Goal: Transaction & Acquisition: Purchase product/service

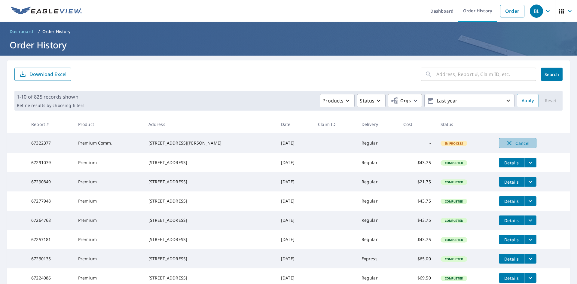
click at [524, 146] on span "Cancel" at bounding box center [517, 142] width 25 height 7
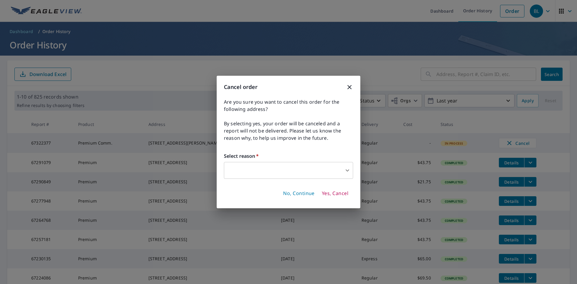
click at [312, 172] on body "BL BL Dashboard Order History Order BL Dashboard / Order History Order History …" at bounding box center [288, 142] width 577 height 284
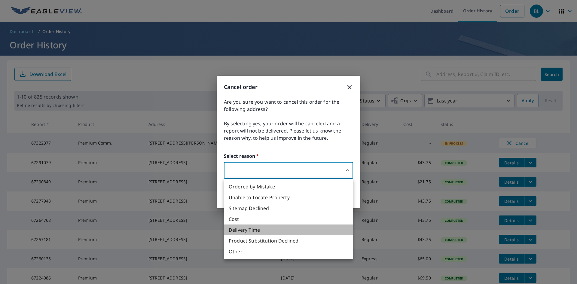
click at [281, 231] on li "Delivery Time" at bounding box center [288, 229] width 129 height 11
type input "34"
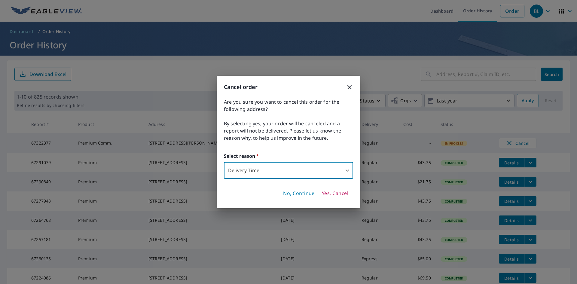
click at [327, 194] on span "Yes, Cancel" at bounding box center [335, 193] width 26 height 7
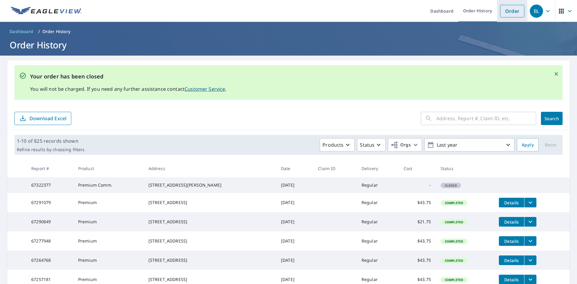
click at [502, 13] on link "Order" at bounding box center [512, 11] width 24 height 13
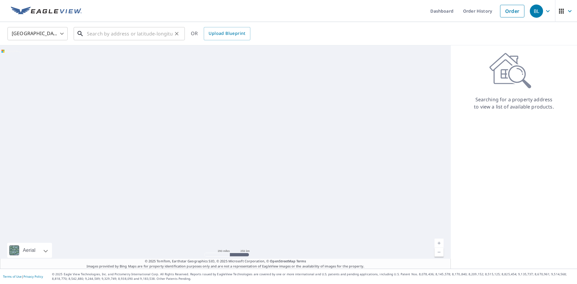
click at [157, 35] on input "text" at bounding box center [130, 33] width 86 height 17
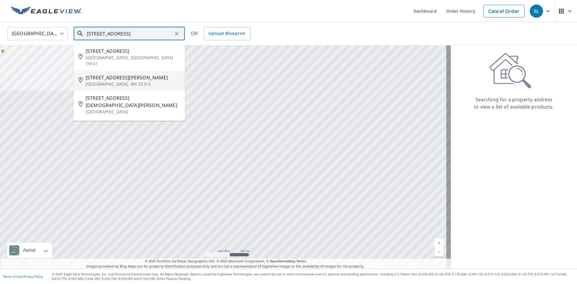
click at [130, 75] on span "[STREET_ADDRESS][PERSON_NAME]" at bounding box center [133, 77] width 94 height 7
type input "[STREET_ADDRESS][PERSON_NAME]"
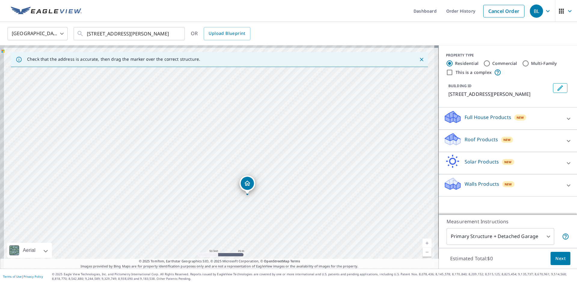
drag, startPoint x: 208, startPoint y: 150, endPoint x: 243, endPoint y: 190, distance: 52.4
click at [243, 190] on div "[STREET_ADDRESS][PERSON_NAME]" at bounding box center [219, 156] width 439 height 223
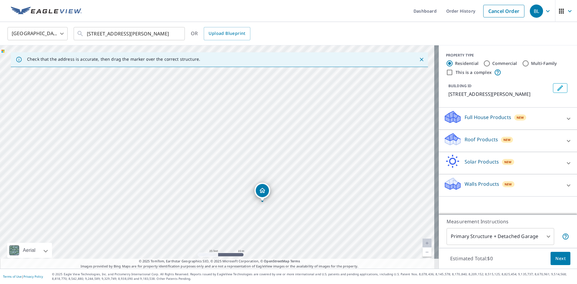
drag, startPoint x: 302, startPoint y: 215, endPoint x: 304, endPoint y: 209, distance: 5.7
click at [304, 209] on div "[STREET_ADDRESS][PERSON_NAME]" at bounding box center [219, 156] width 439 height 223
drag, startPoint x: 284, startPoint y: 212, endPoint x: 285, endPoint y: 198, distance: 13.9
click at [285, 198] on div "[STREET_ADDRESS][PERSON_NAME]" at bounding box center [219, 156] width 439 height 223
click at [547, 119] on div "Full House Products New" at bounding box center [502, 118] width 118 height 17
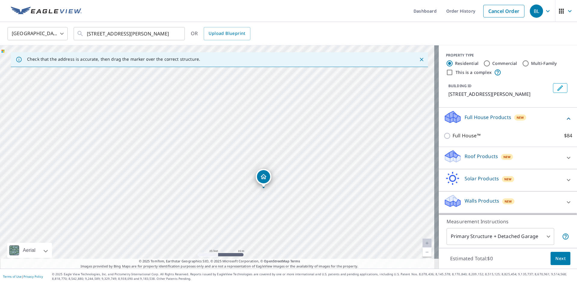
click at [547, 120] on div "Full House Products New" at bounding box center [503, 118] width 121 height 17
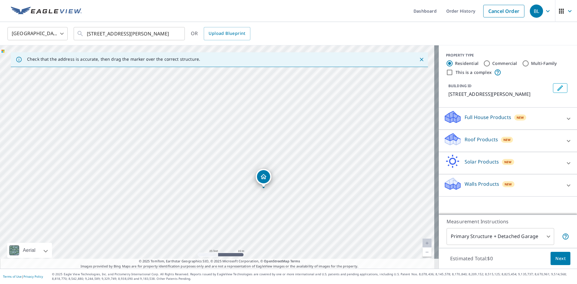
click at [537, 144] on div "Roof Products New" at bounding box center [502, 140] width 118 height 17
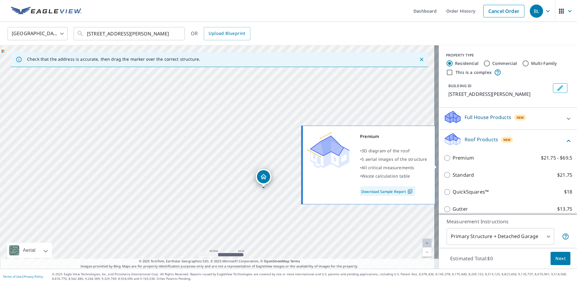
click at [443, 162] on input "Premium $21.75 - $69.5" at bounding box center [447, 157] width 9 height 7
checkbox input "true"
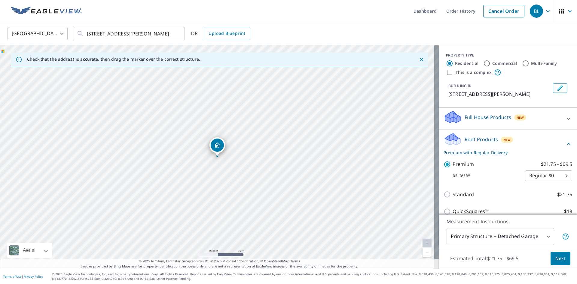
click at [516, 147] on div "Roof Products New Premium with Regular Delivery" at bounding box center [503, 143] width 121 height 23
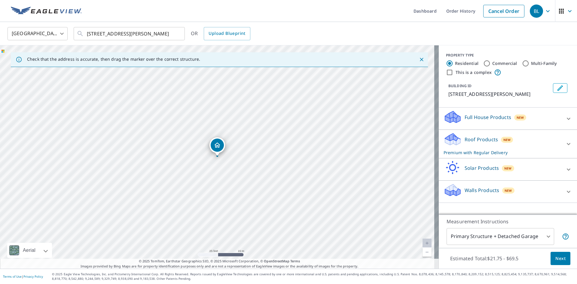
click at [517, 239] on body "BL BL Dashboard Order History Cancel Order BL [GEOGRAPHIC_DATA] [GEOGRAPHIC_DAT…" at bounding box center [288, 142] width 577 height 284
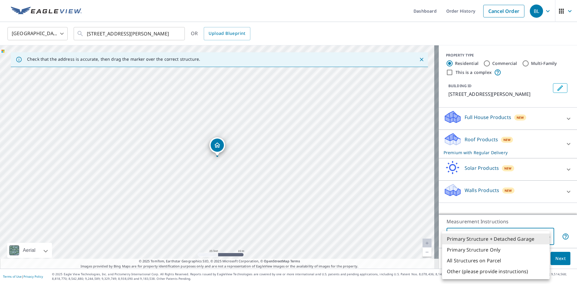
click at [515, 251] on li "Primary Structure Only" at bounding box center [496, 249] width 108 height 11
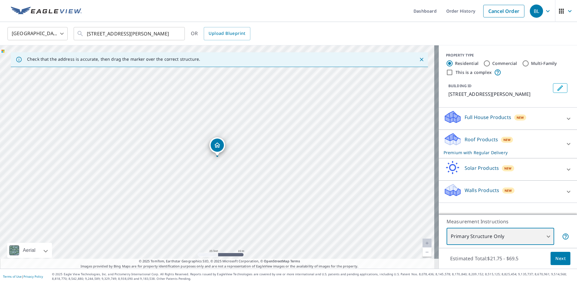
type input "2"
click at [562, 261] on button "Next" at bounding box center [560, 259] width 20 height 14
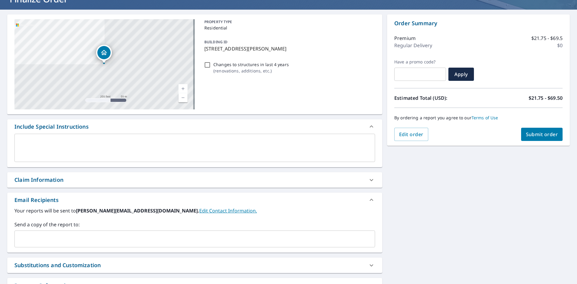
scroll to position [60, 0]
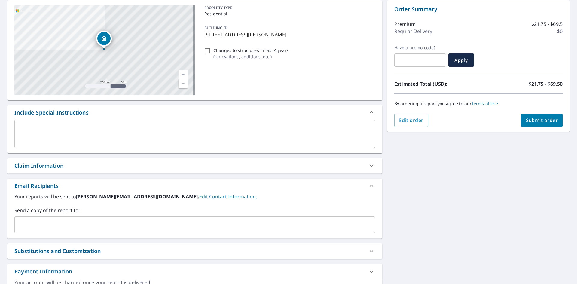
click at [215, 140] on textarea at bounding box center [195, 133] width 352 height 17
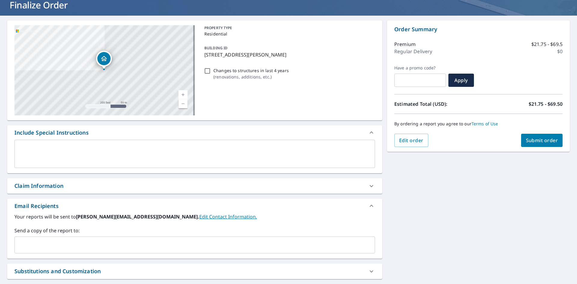
scroll to position [30, 0]
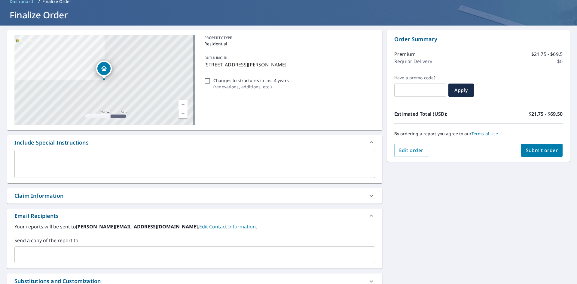
click at [105, 162] on textarea at bounding box center [195, 163] width 352 height 17
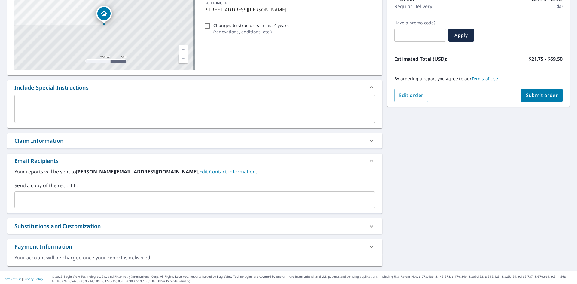
scroll to position [87, 0]
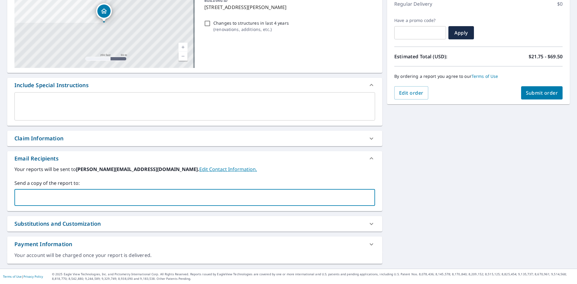
click at [123, 202] on input "text" at bounding box center [190, 197] width 346 height 11
type input "[EMAIL_ADDRESS][DOMAIN_NAME]"
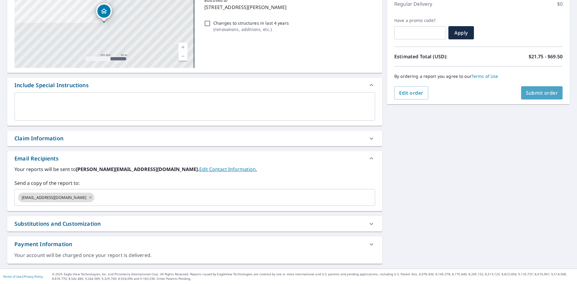
click at [532, 90] on span "Submit order" at bounding box center [542, 93] width 32 height 7
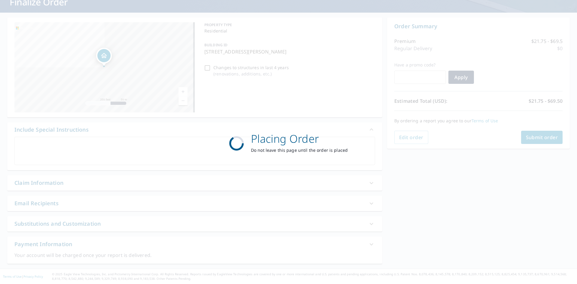
scroll to position [43, 0]
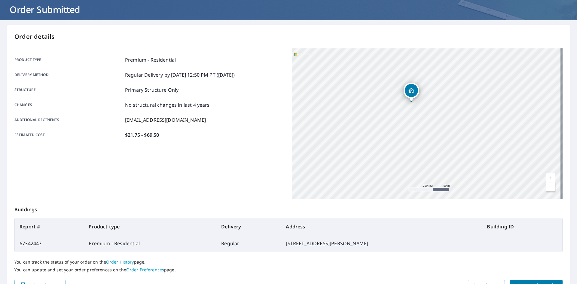
scroll to position [13, 0]
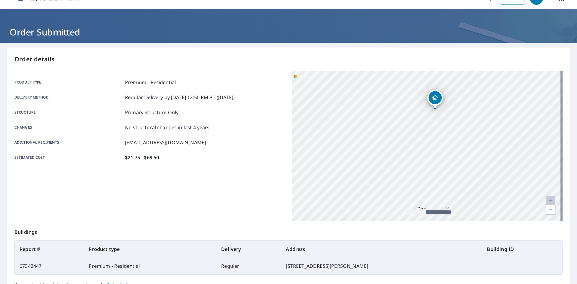
drag, startPoint x: 457, startPoint y: 114, endPoint x: 416, endPoint y: 157, distance: 59.7
click at [416, 157] on div "[STREET_ADDRESS][PERSON_NAME]" at bounding box center [427, 146] width 270 height 150
